Goal: Task Accomplishment & Management: Manage account settings

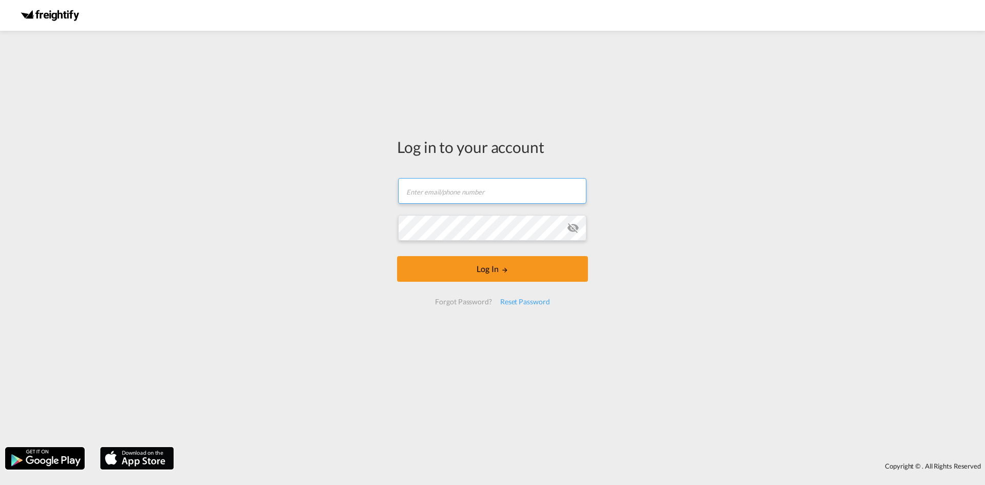
click at [446, 198] on input "text" at bounding box center [492, 191] width 188 height 26
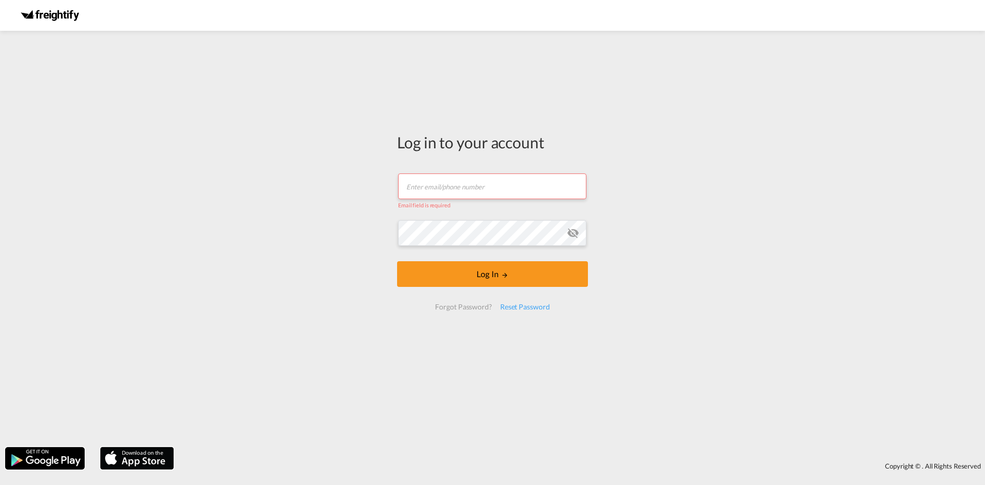
click at [506, 186] on input "text" at bounding box center [492, 186] width 188 height 26
type input "[PERSON_NAME][EMAIL_ADDRESS][DOMAIN_NAME]"
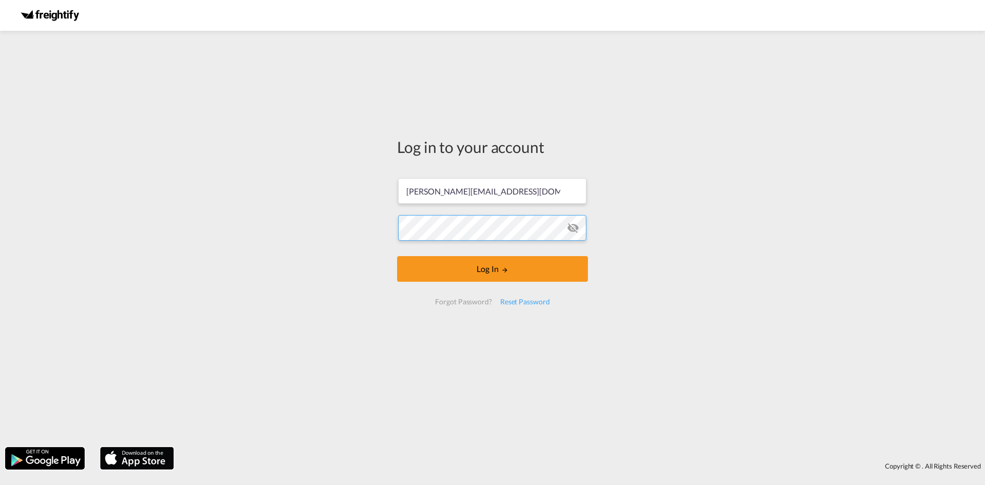
click at [397, 256] on button "Log In" at bounding box center [492, 269] width 191 height 26
